Goal: Transaction & Acquisition: Purchase product/service

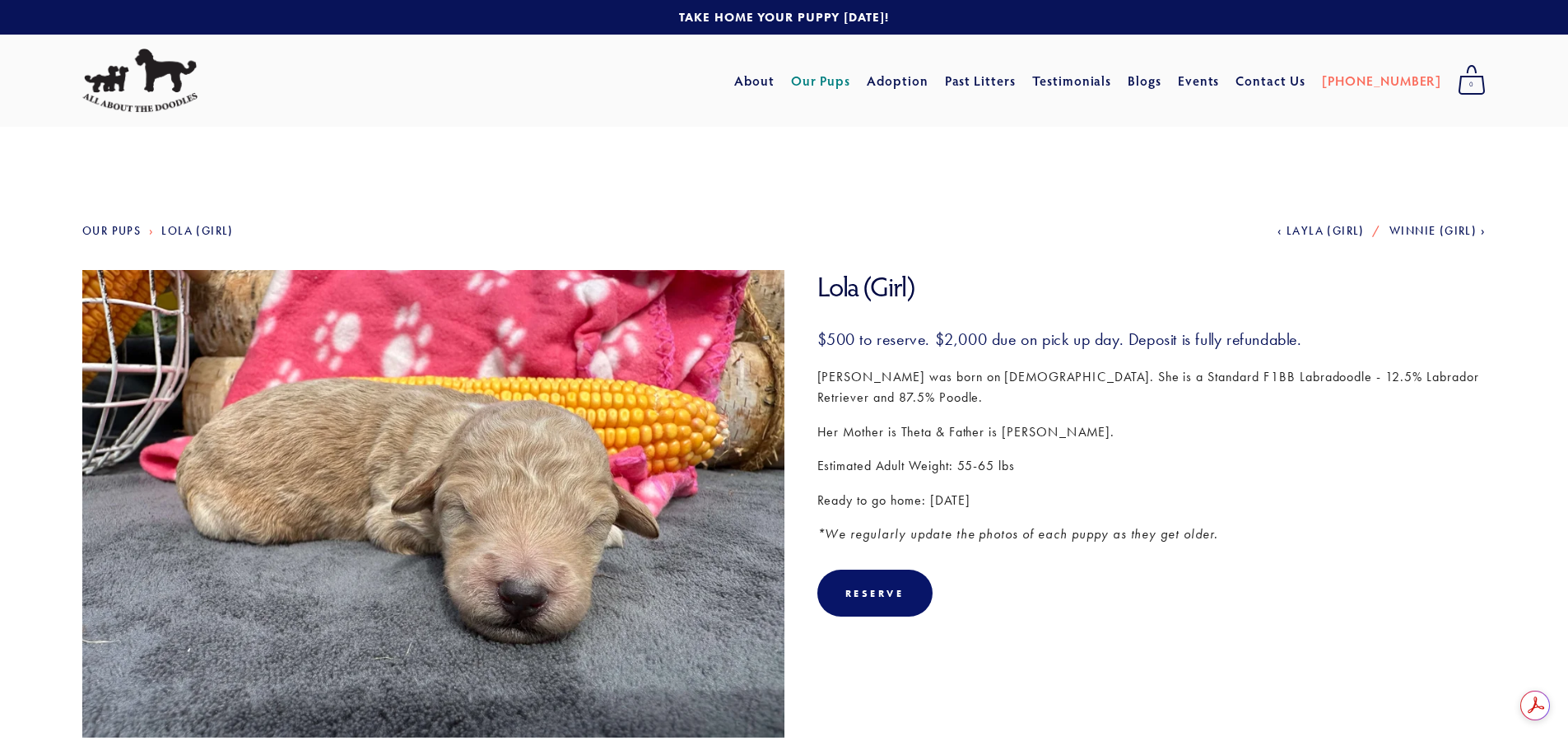
click at [920, 444] on div "$500 to reserve. $2,000 due on pick up day. Deposit is fully refundable. Lola w…" at bounding box center [1151, 437] width 669 height 217
click at [849, 80] on link "Our Pups" at bounding box center [821, 81] width 60 height 30
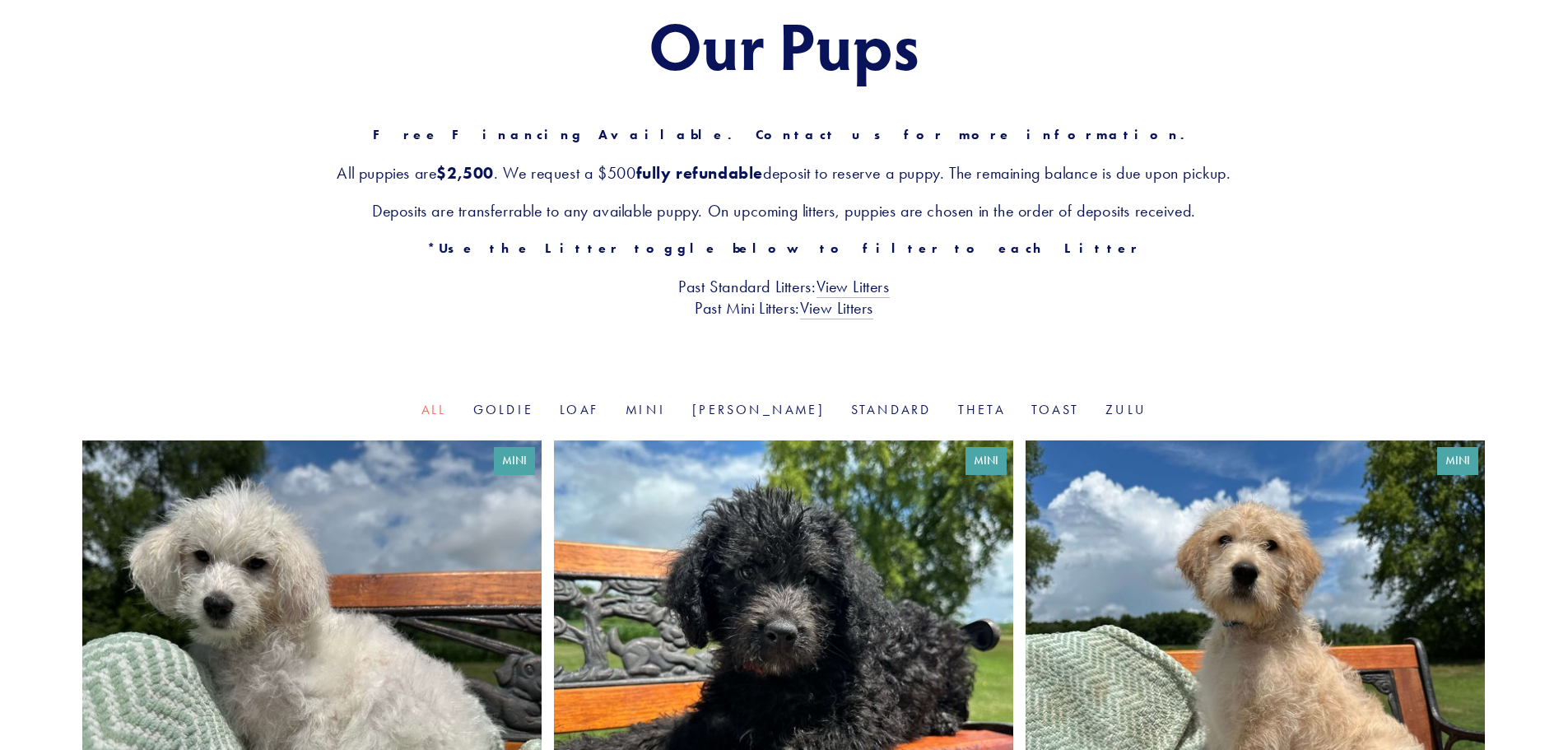
scroll to position [494, 0]
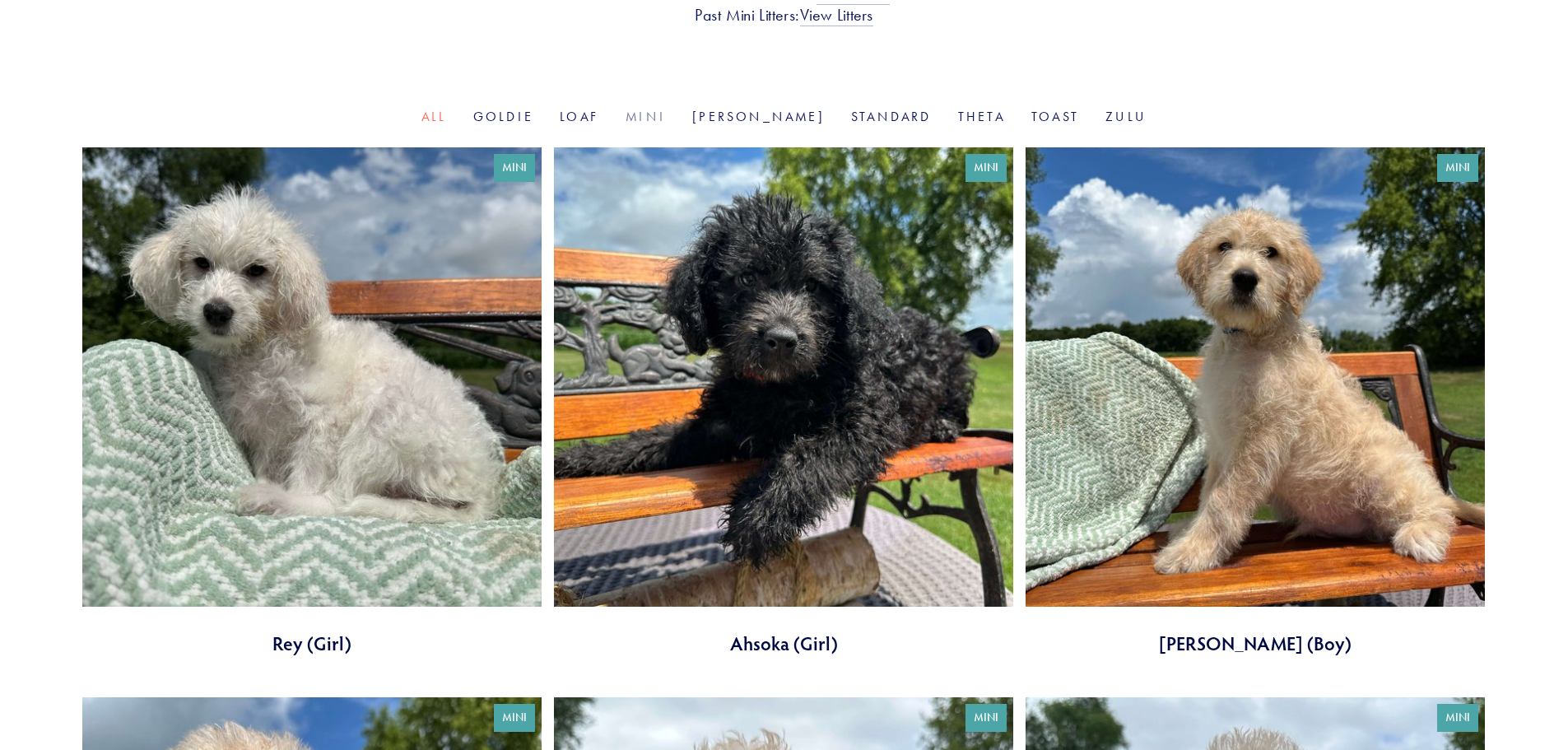
click at [666, 121] on link "Mini" at bounding box center [646, 116] width 40 height 15
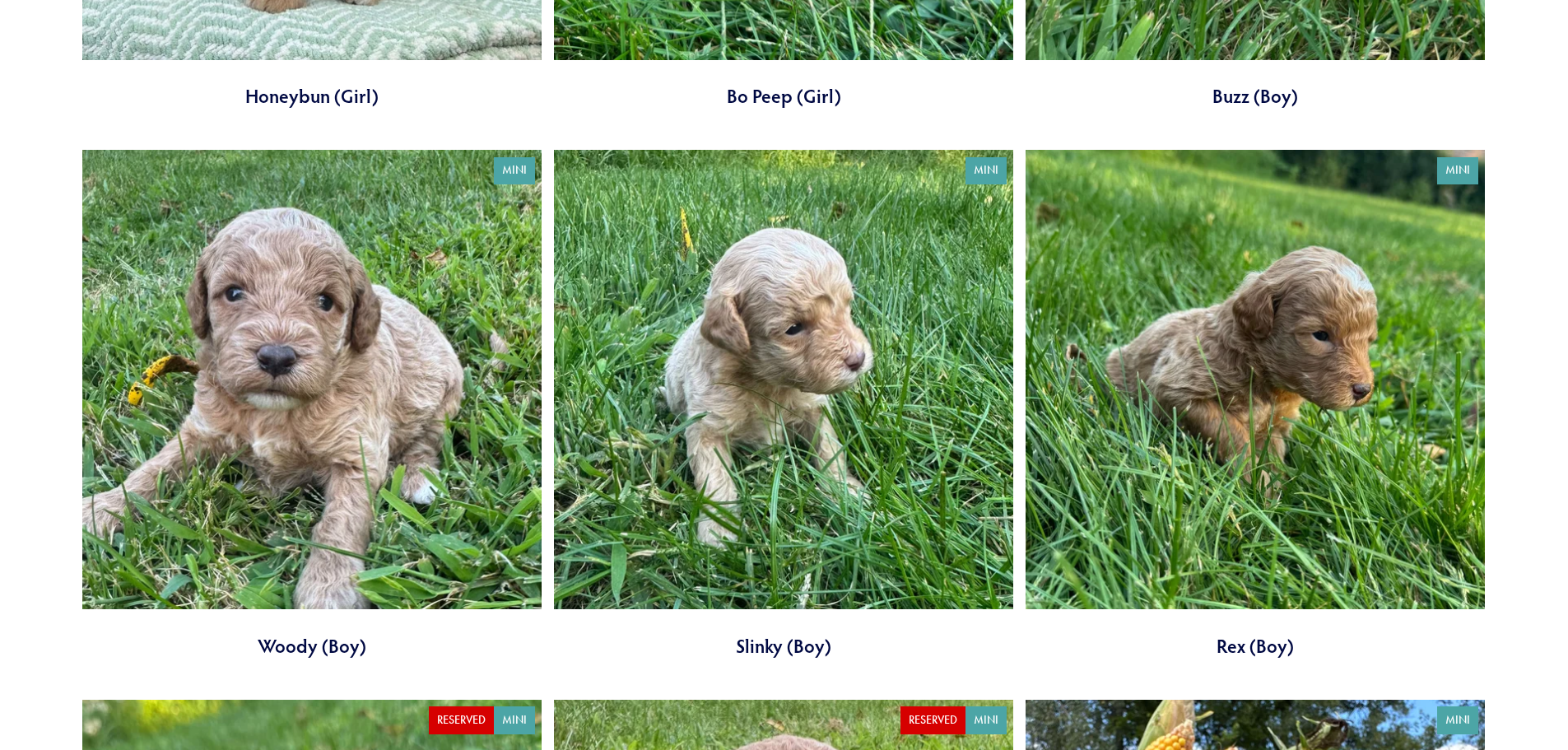
scroll to position [2634, 0]
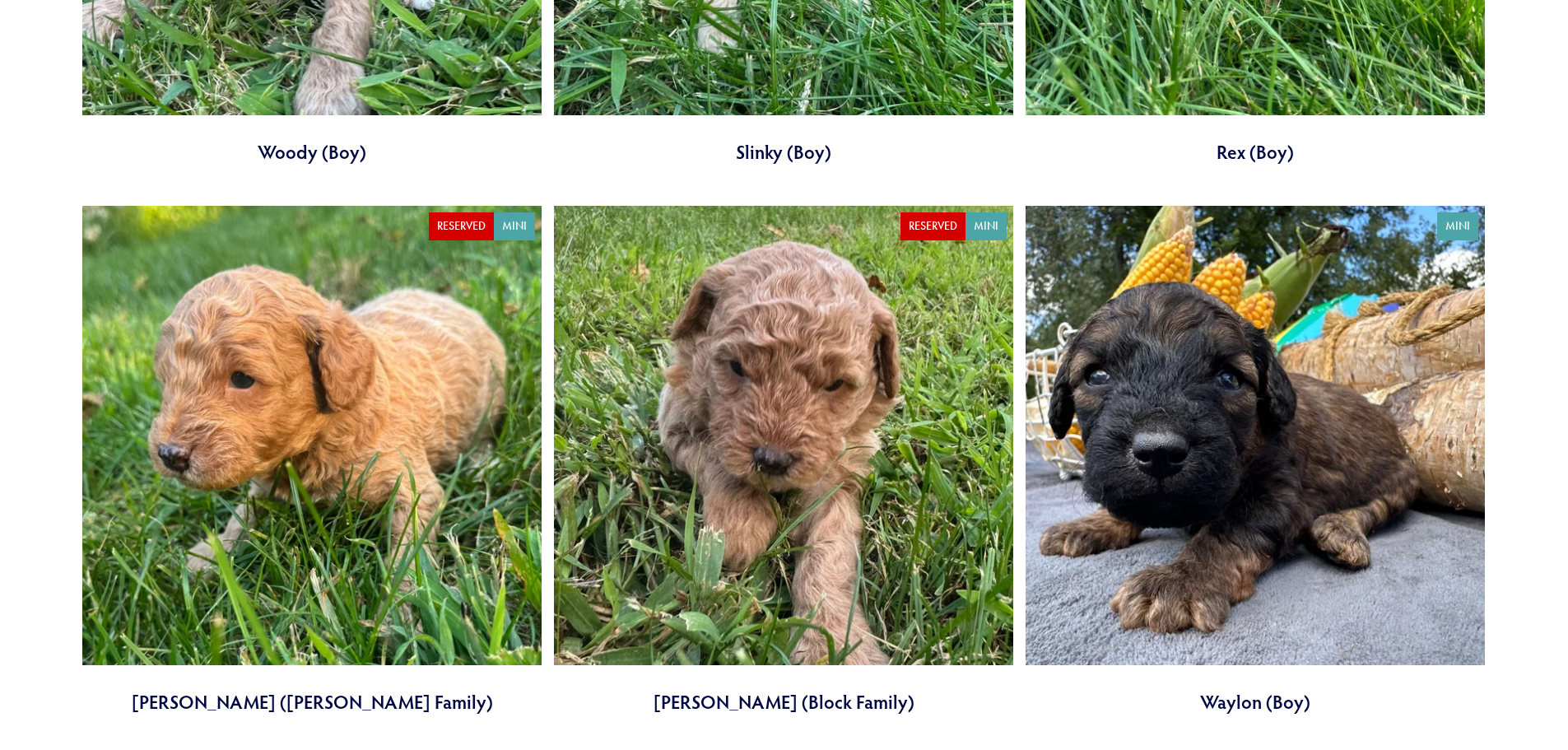
click at [1262, 427] on link at bounding box center [1255, 460] width 459 height 509
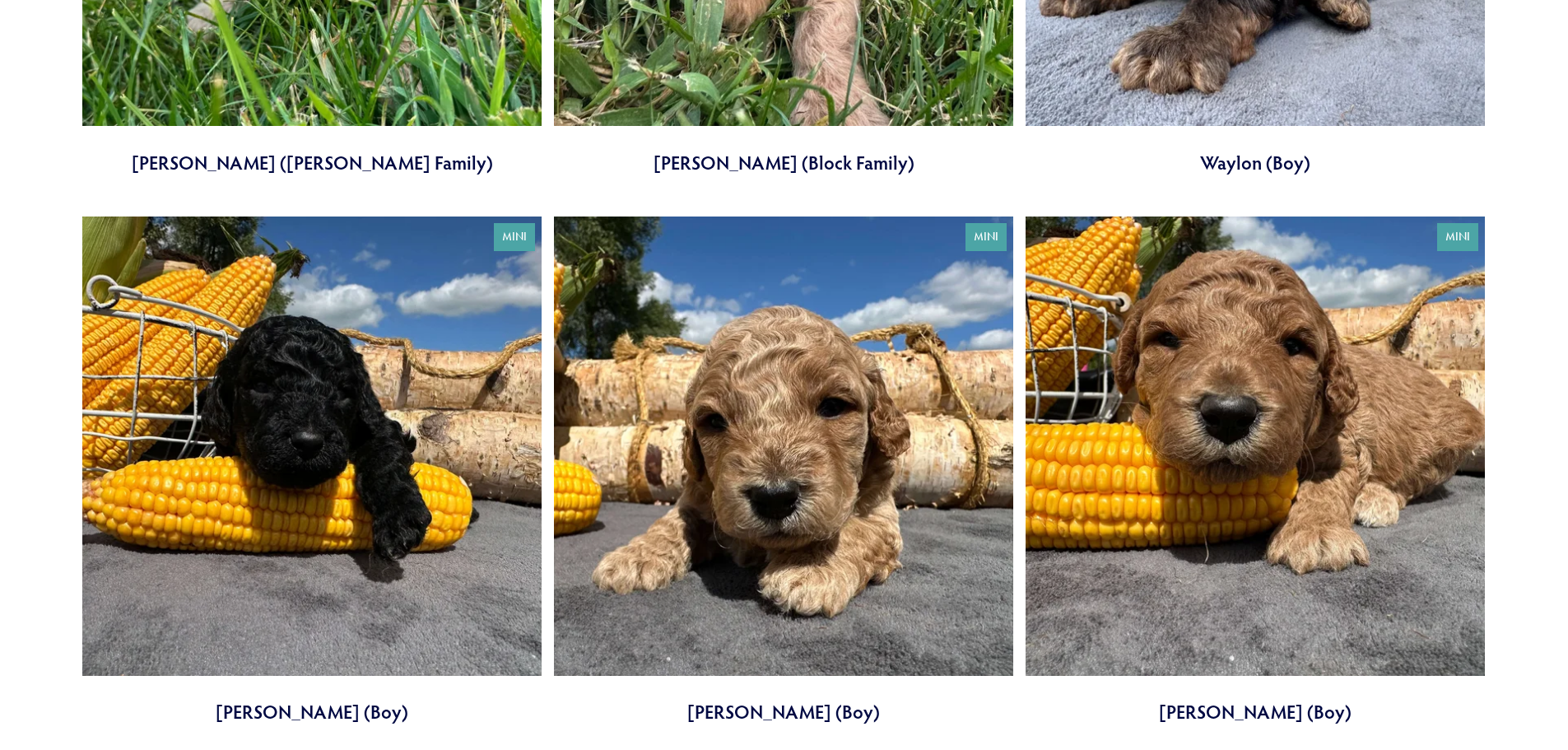
scroll to position [3210, 0]
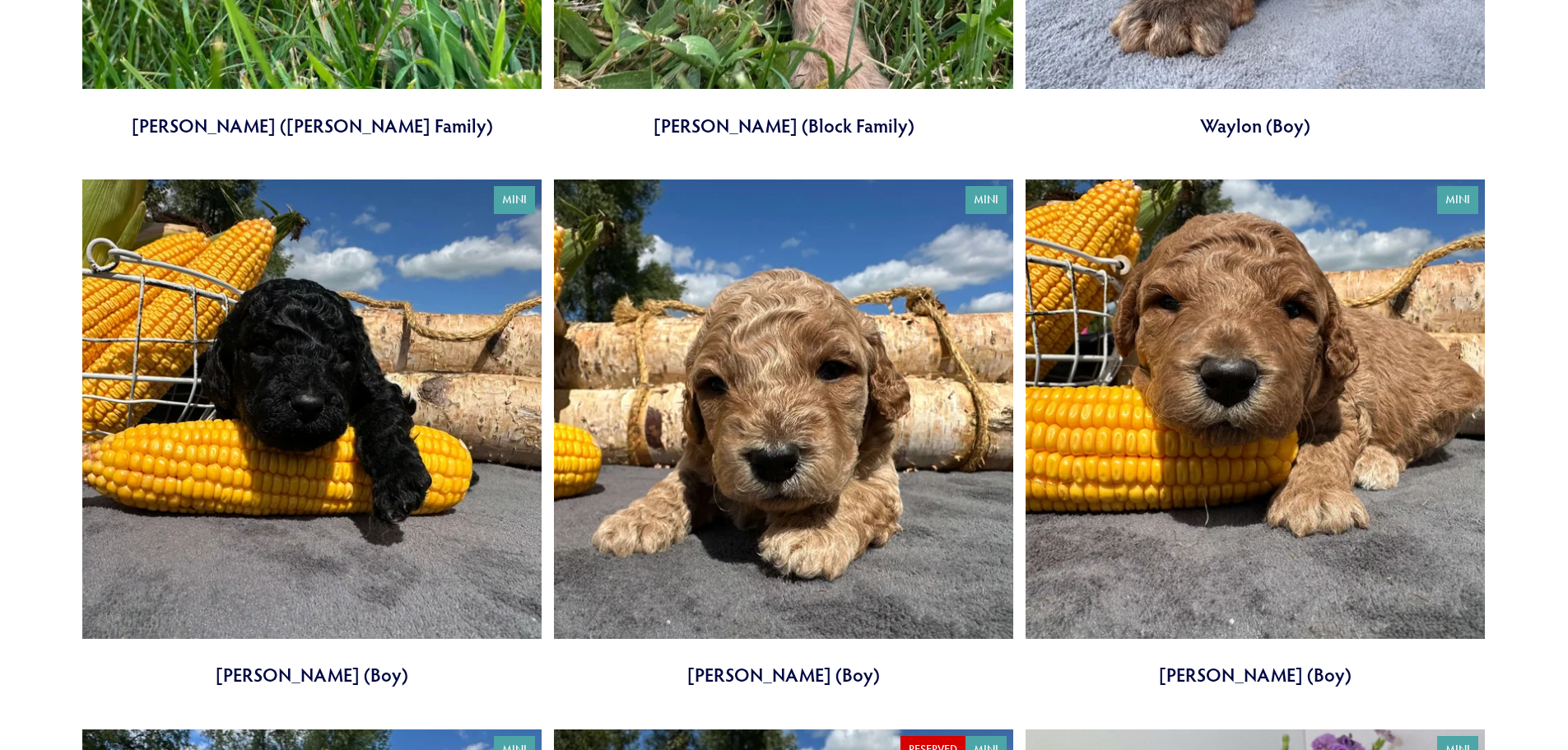
click at [1233, 365] on link at bounding box center [1255, 434] width 459 height 509
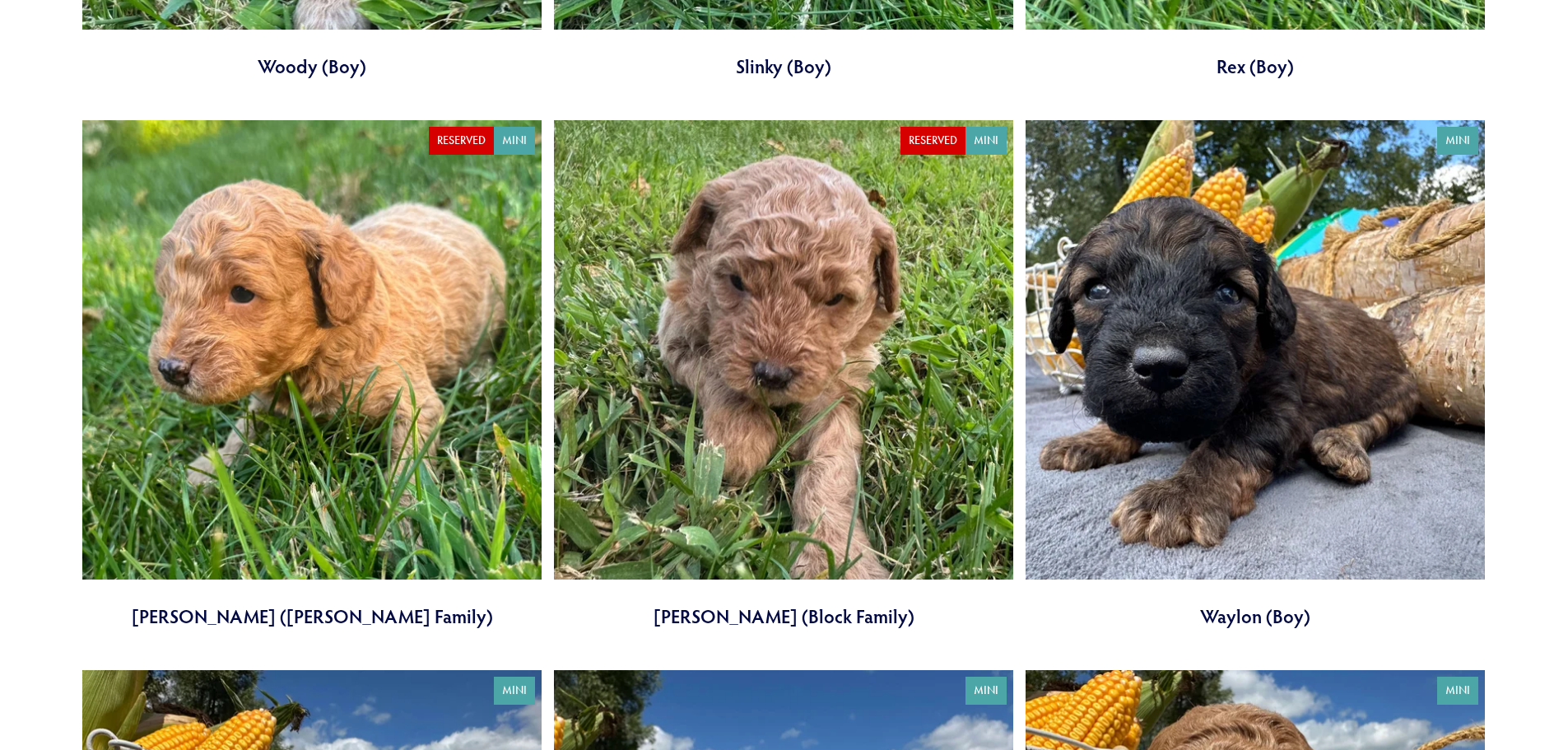
scroll to position [2717, 0]
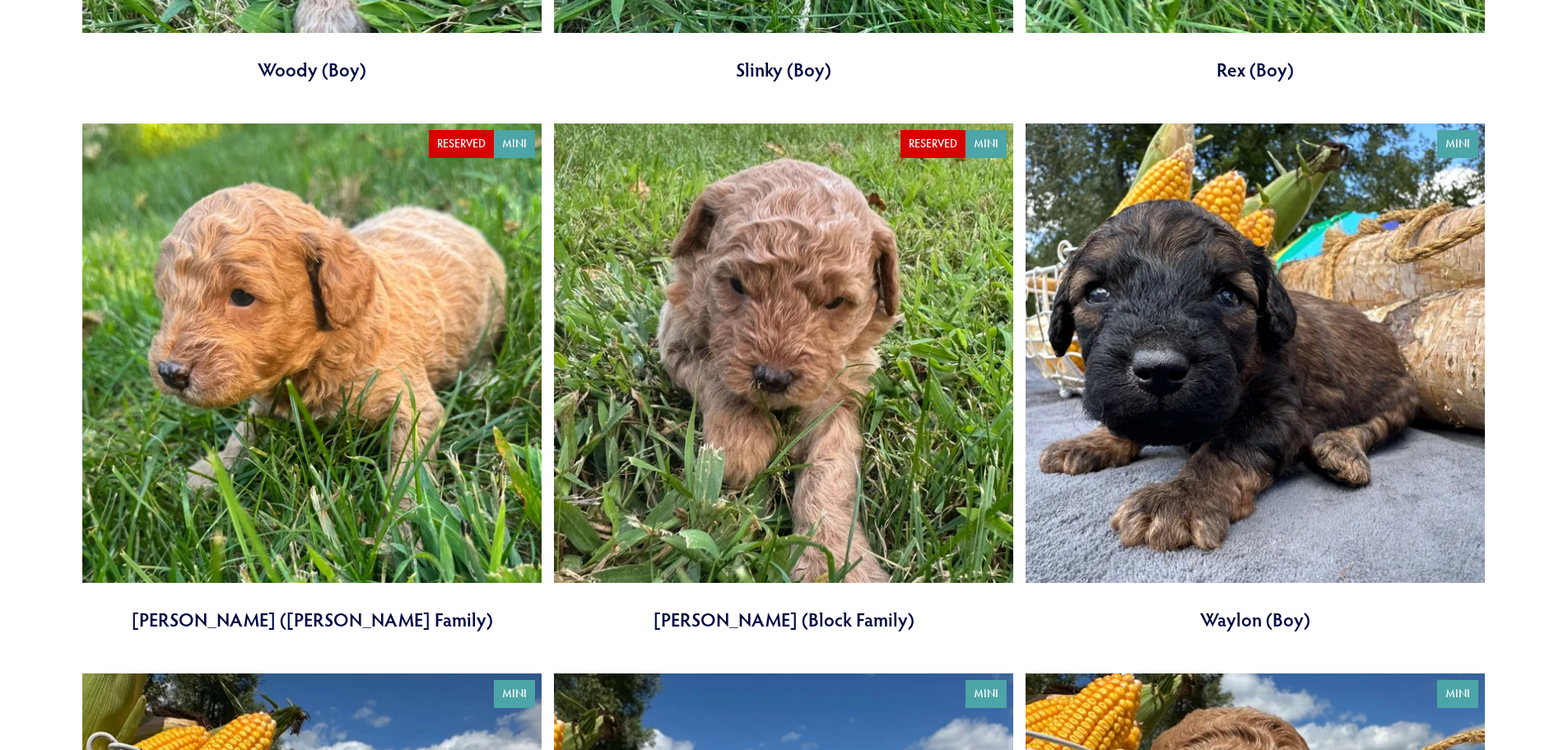
click at [19, 151] on section "Category All Goldie Loaf Mini Rosie Standard Theta Toast Zulu Mini" at bounding box center [784, 154] width 1568 height 4536
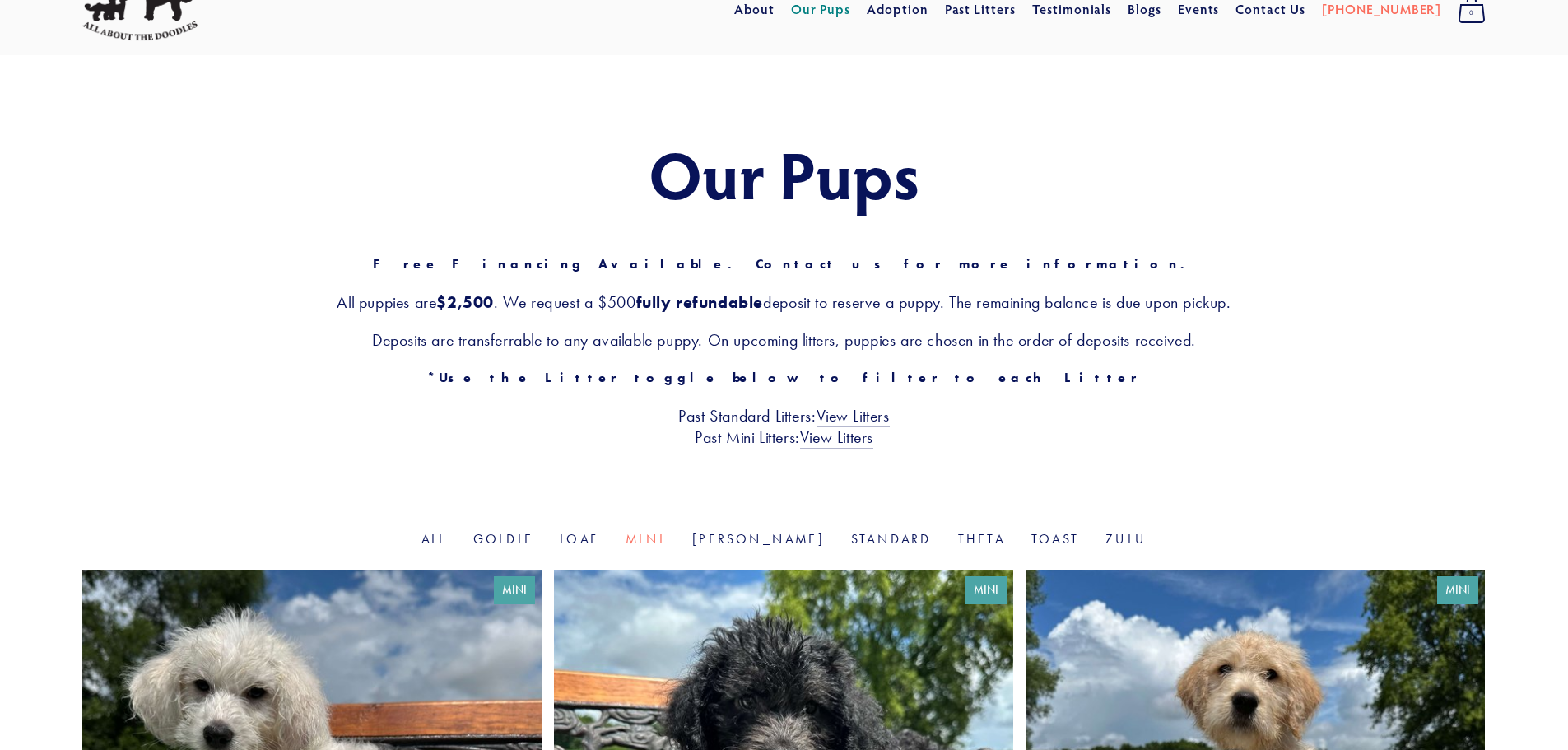
scroll to position [0, 0]
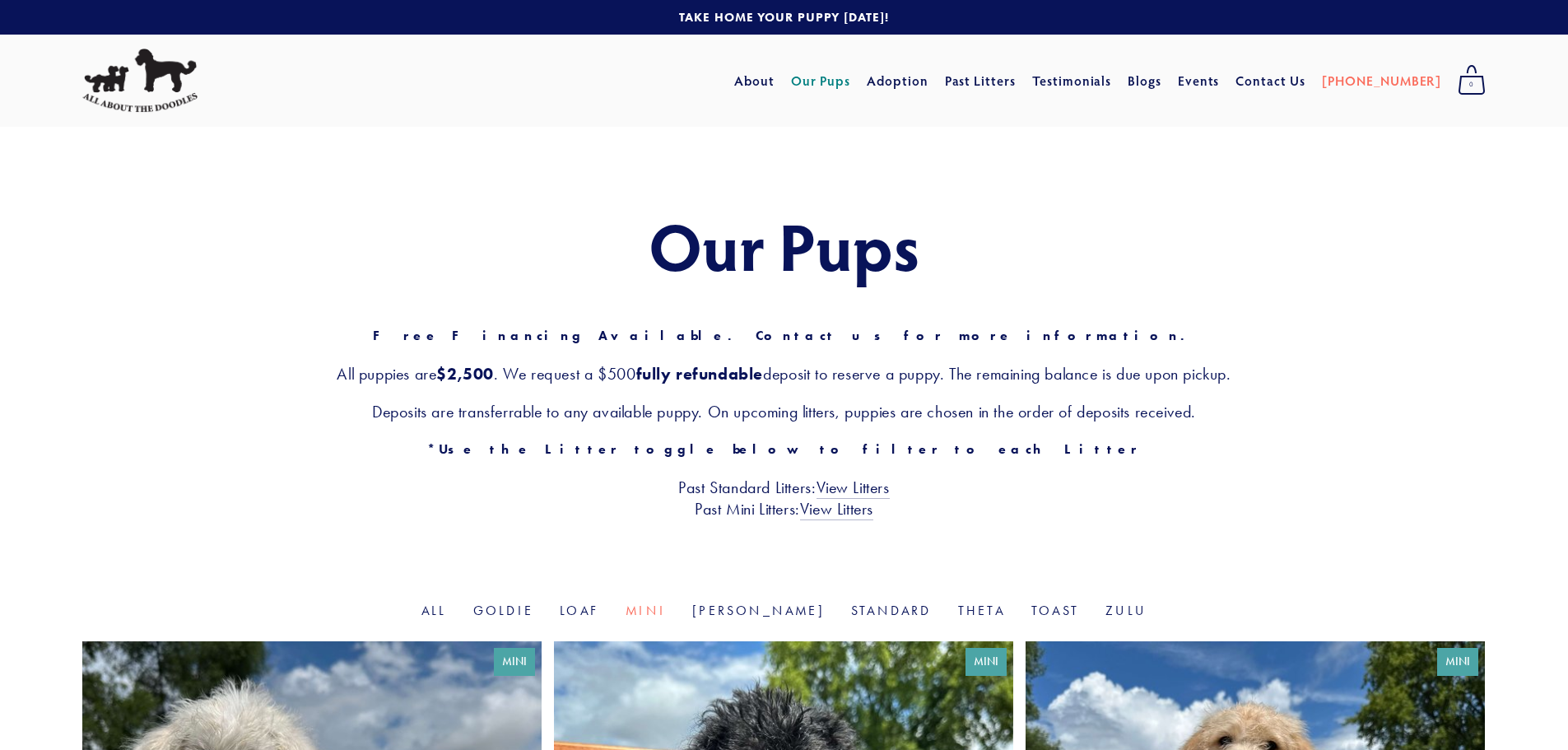
click at [461, 187] on div "Our Pups Free Financing Available. Contact us for more information. All puppies…" at bounding box center [784, 364] width 1568 height 475
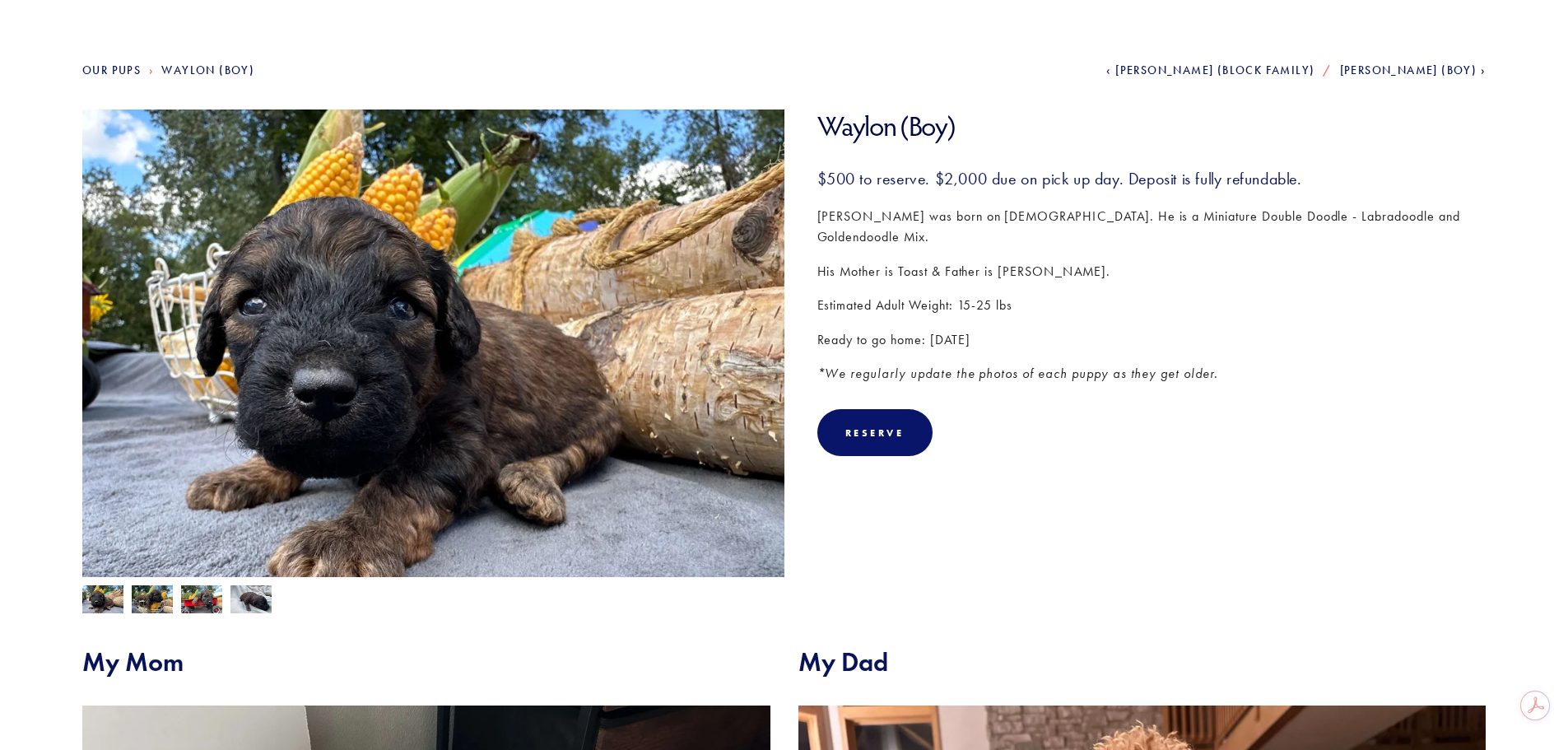
scroll to position [164, 0]
